Goal: Task Accomplishment & Management: Use online tool/utility

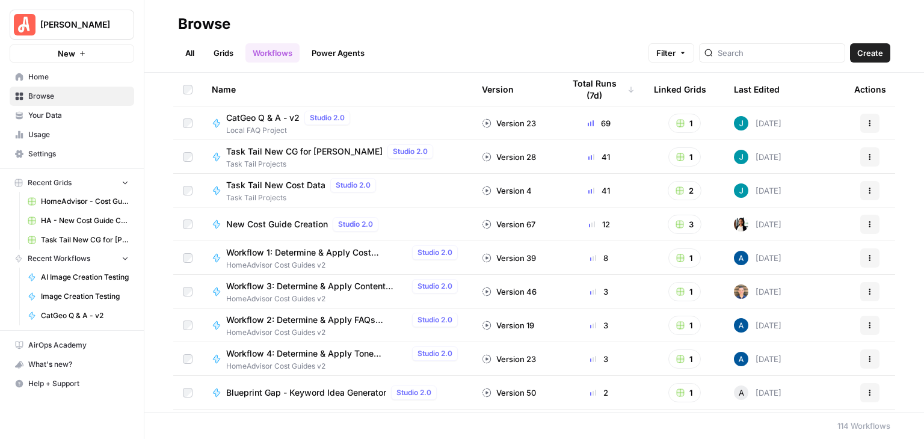
click at [262, 118] on span "CatGeo Q & A - v2" at bounding box center [262, 118] width 73 height 12
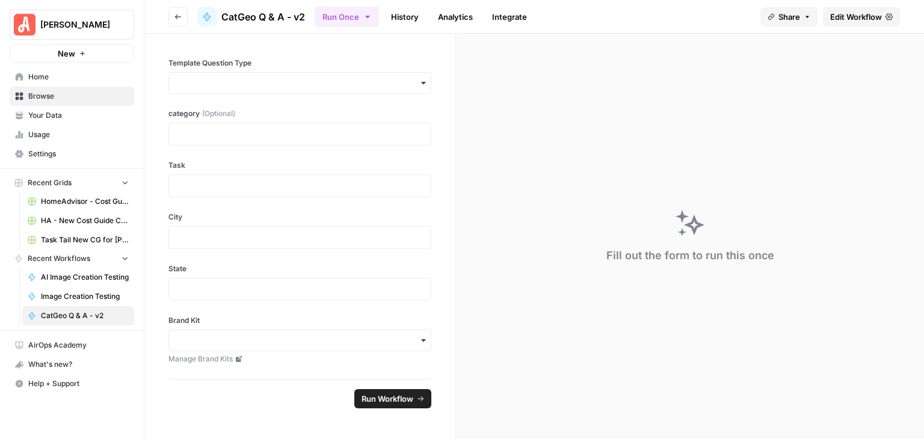
click at [178, 12] on button "Go back" at bounding box center [177, 16] width 19 height 19
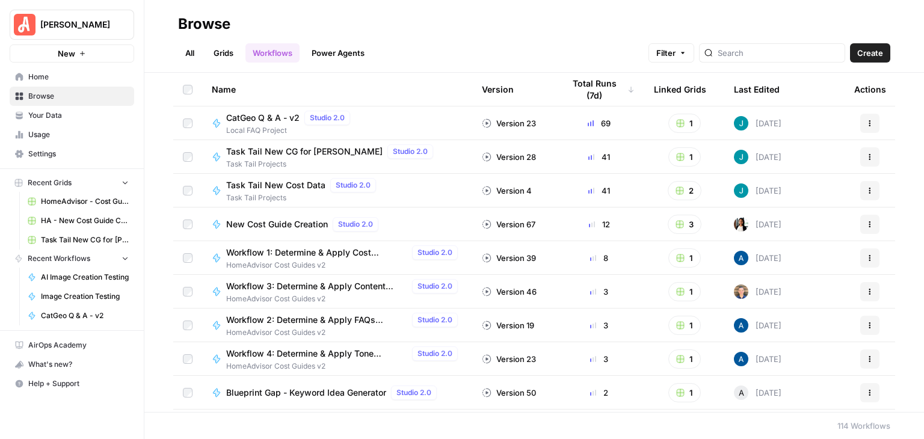
click at [222, 54] on link "Grids" at bounding box center [223, 52] width 34 height 19
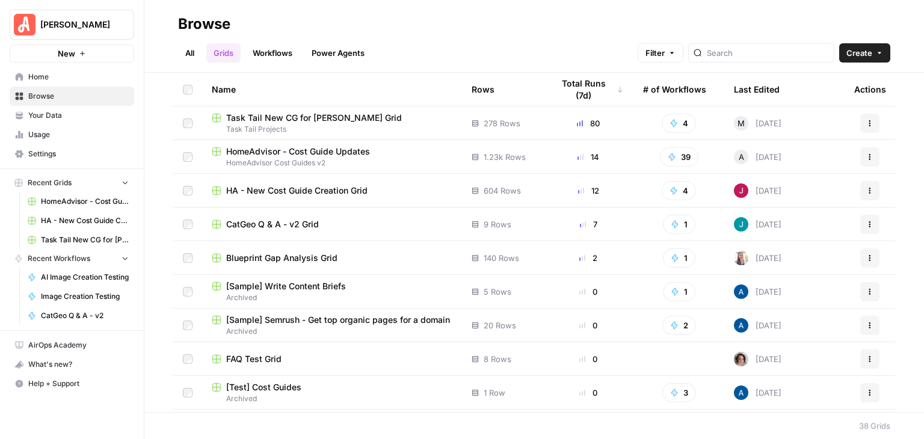
click at [306, 230] on td "CatGeo Q & A - v2 Grid" at bounding box center [332, 223] width 260 height 33
click at [308, 222] on span "CatGeo Q & A - v2 Grid" at bounding box center [272, 224] width 93 height 12
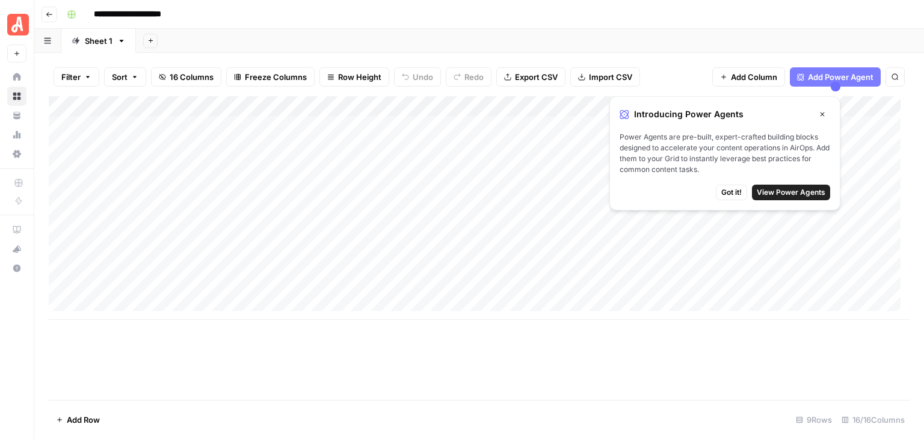
click at [822, 111] on icon "button" at bounding box center [821, 114] width 7 height 7
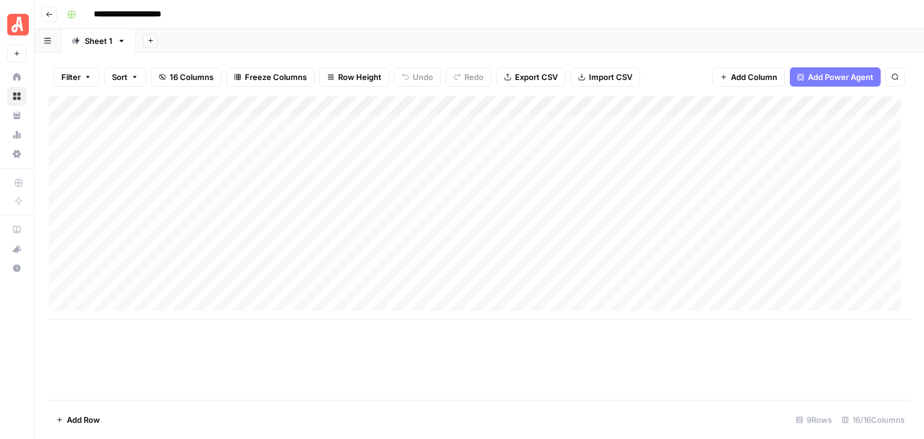
click at [126, 126] on div "Add Column" at bounding box center [479, 208] width 861 height 224
click at [252, 370] on div "Add Column" at bounding box center [479, 248] width 861 height 304
click at [332, 128] on div "Add Column" at bounding box center [479, 208] width 861 height 224
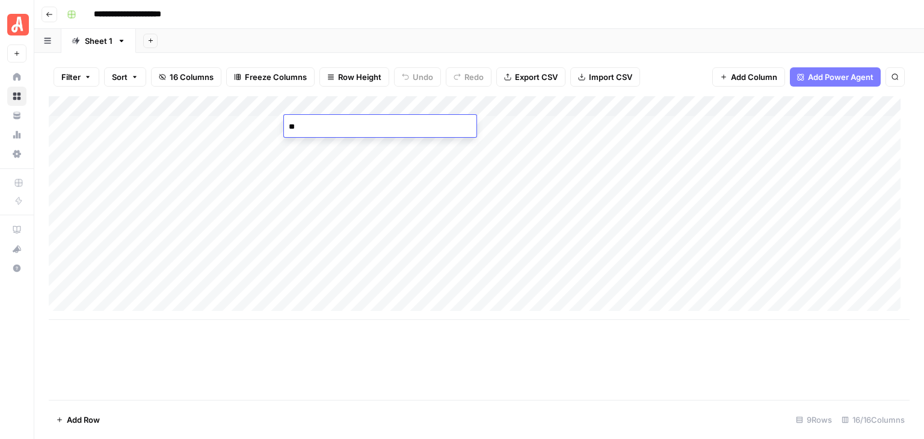
type textarea "*"
type textarea "********"
click at [366, 167] on div "Add Column" at bounding box center [479, 208] width 861 height 224
click at [354, 269] on div "Add Column" at bounding box center [479, 208] width 861 height 224
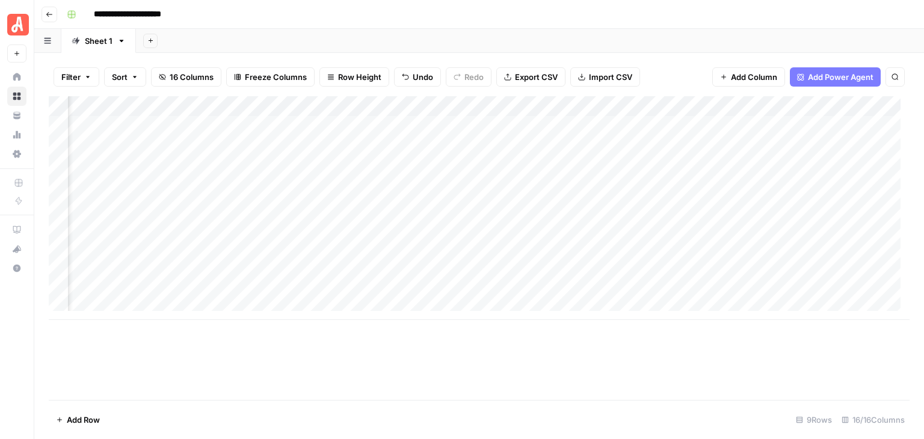
click at [465, 205] on div "Add Column" at bounding box center [479, 208] width 861 height 224
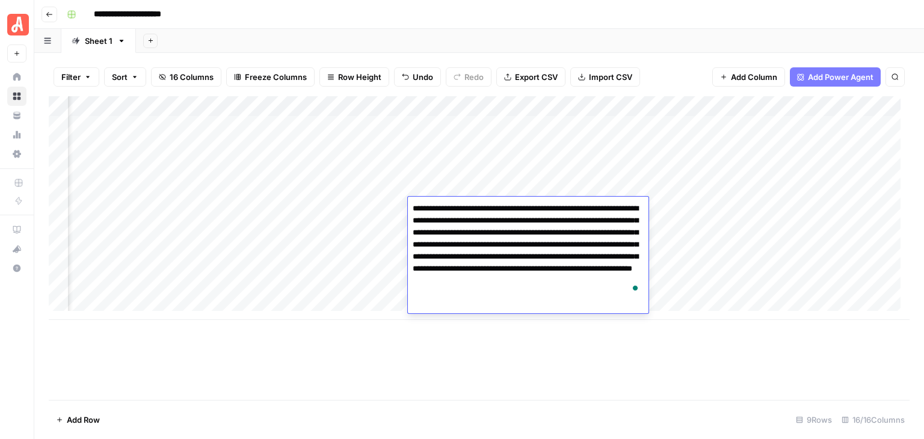
click at [477, 174] on div "Add Column" at bounding box center [479, 208] width 861 height 224
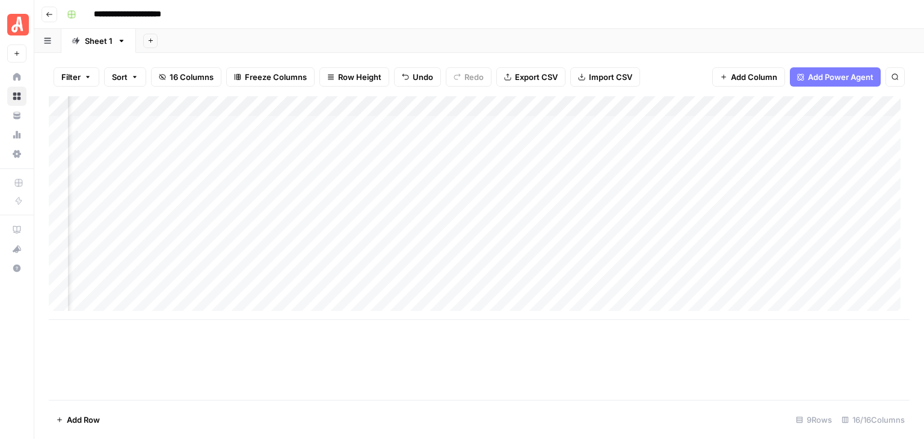
click at [477, 173] on div "Add Column" at bounding box center [479, 208] width 861 height 224
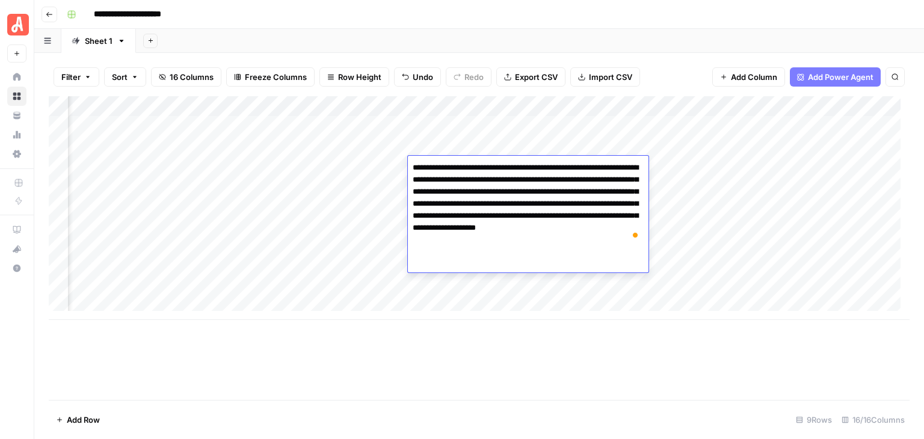
click at [471, 147] on div "Add Column" at bounding box center [479, 208] width 861 height 224
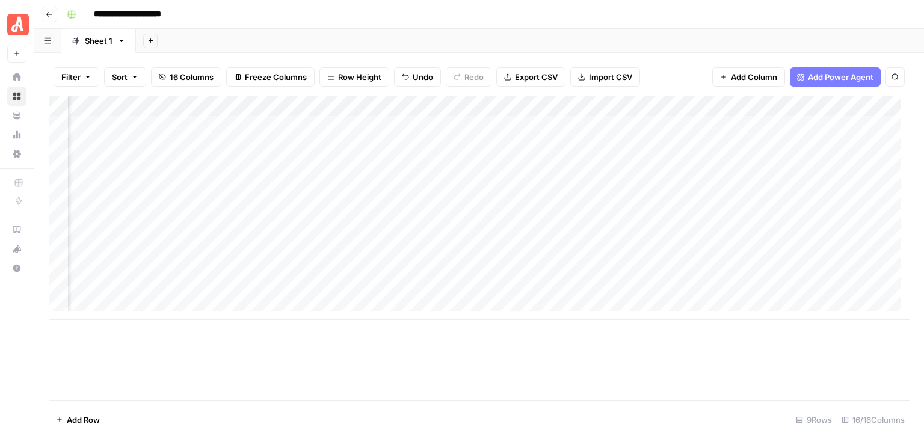
click at [471, 147] on div "Add Column" at bounding box center [479, 208] width 861 height 224
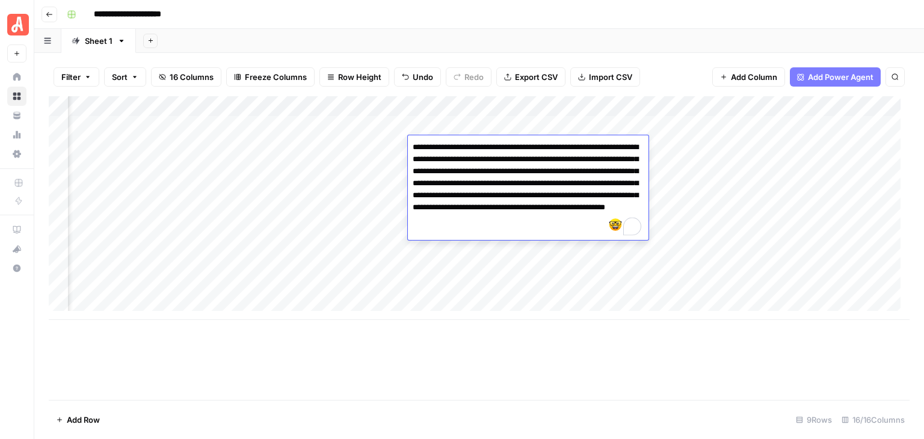
click at [562, 124] on div "Add Column" at bounding box center [479, 208] width 861 height 224
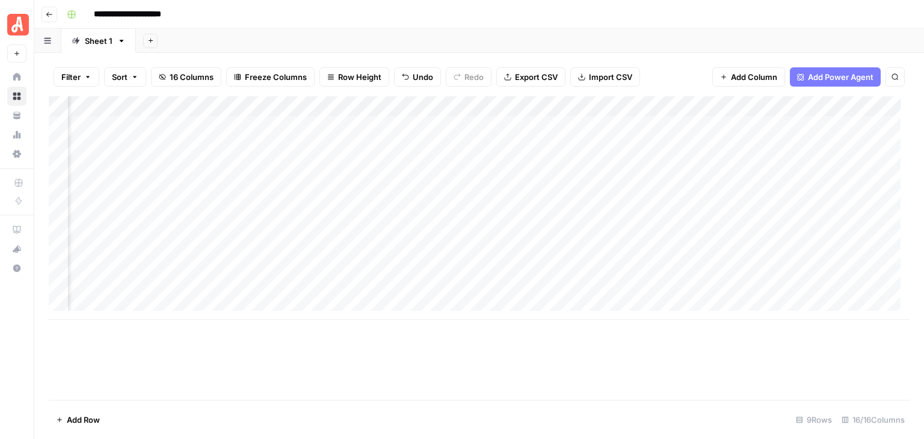
scroll to position [0, 0]
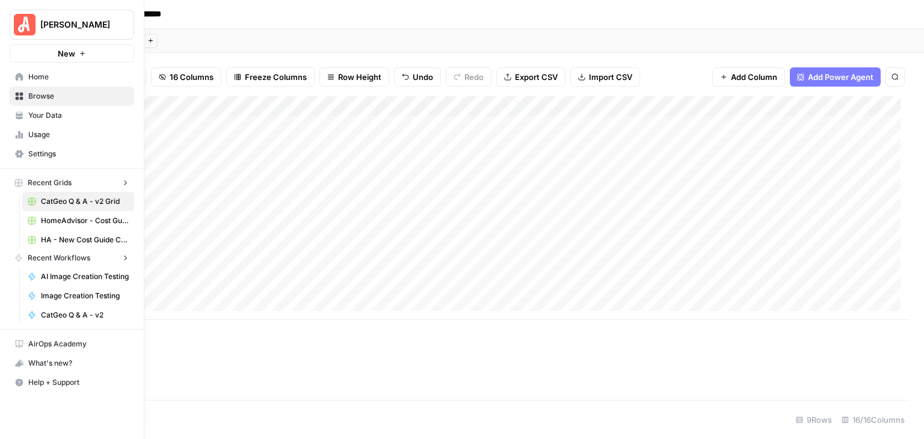
click at [12, 25] on button "[PERSON_NAME]" at bounding box center [72, 25] width 124 height 30
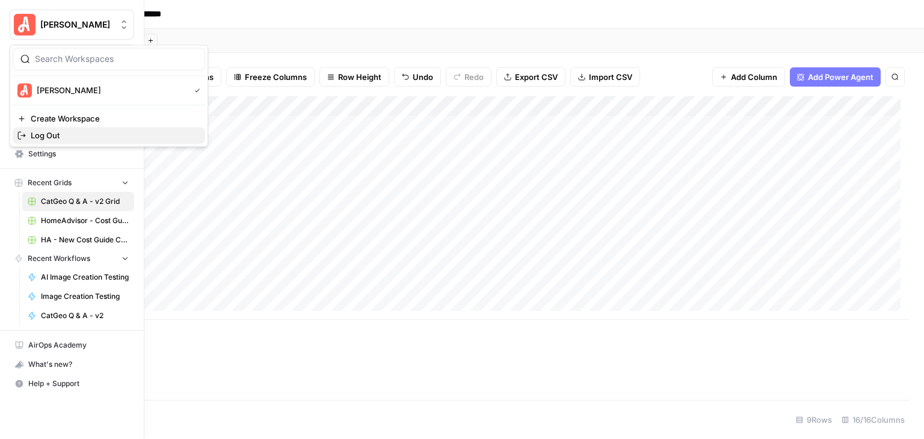
click at [46, 133] on span "Log Out" at bounding box center [113, 135] width 165 height 12
